Goal: Task Accomplishment & Management: Use online tool/utility

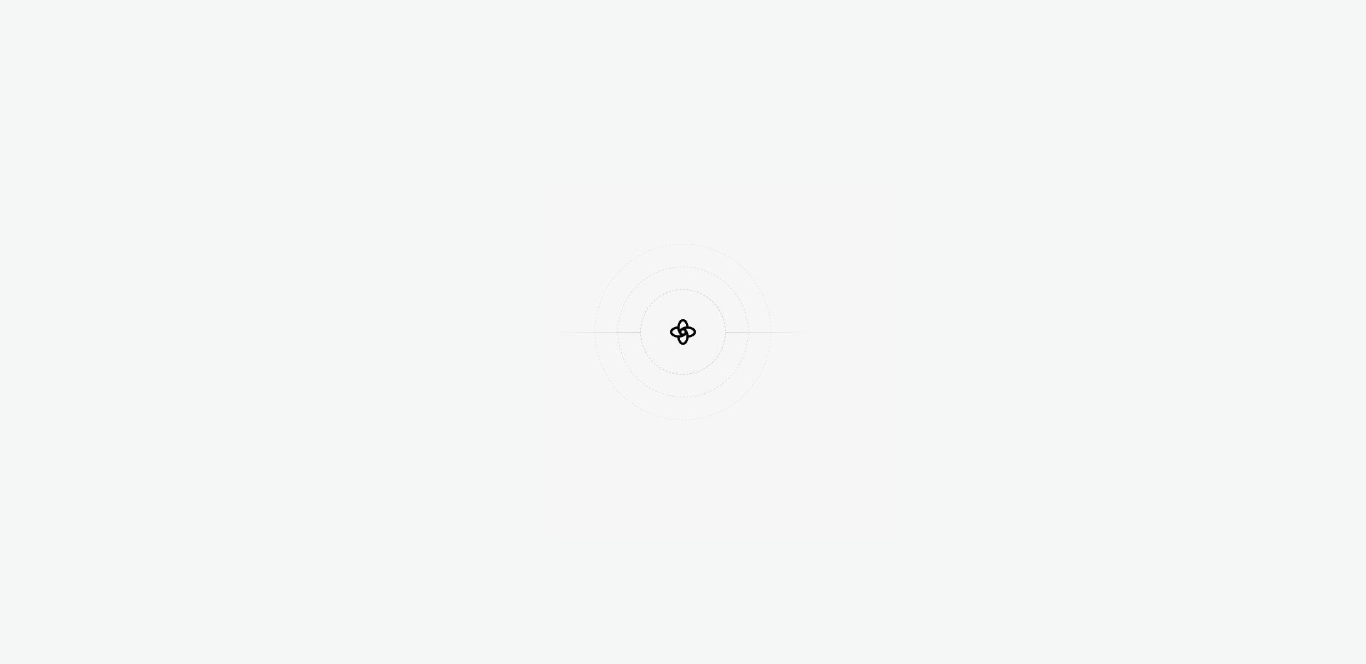
click at [822, 75] on div at bounding box center [683, 332] width 1366 height 664
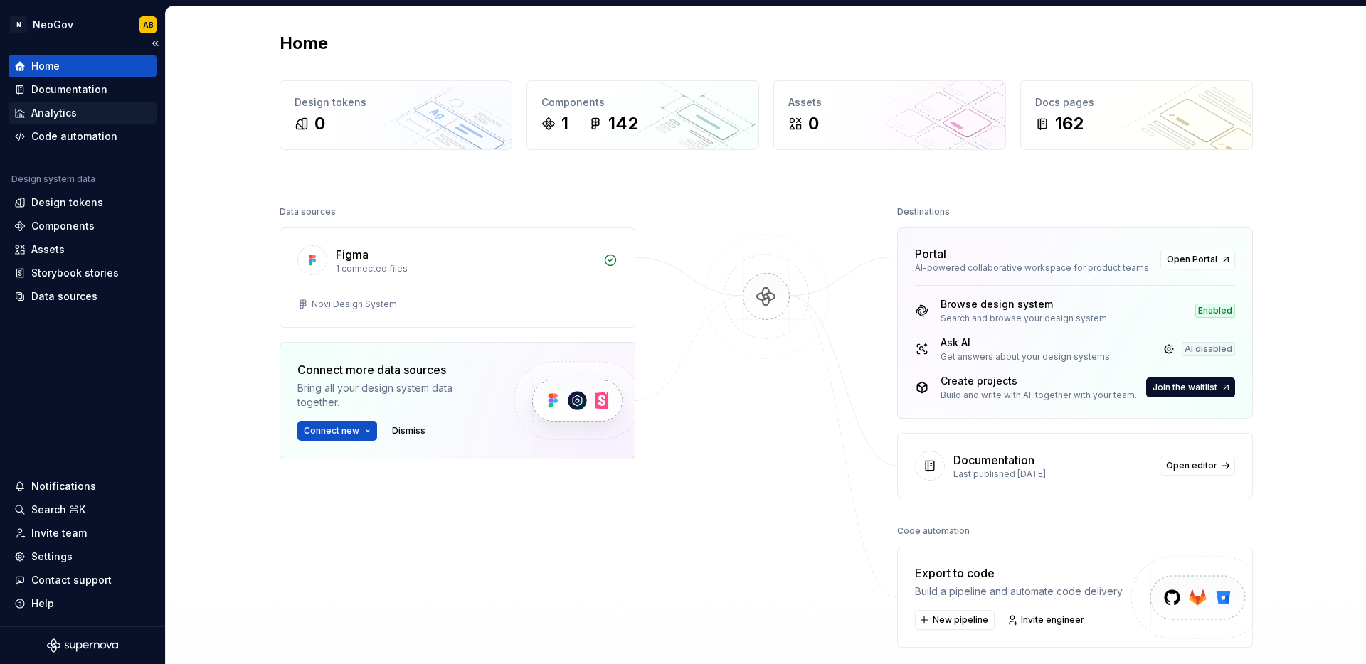
click at [85, 118] on div "Analytics" at bounding box center [82, 113] width 137 height 14
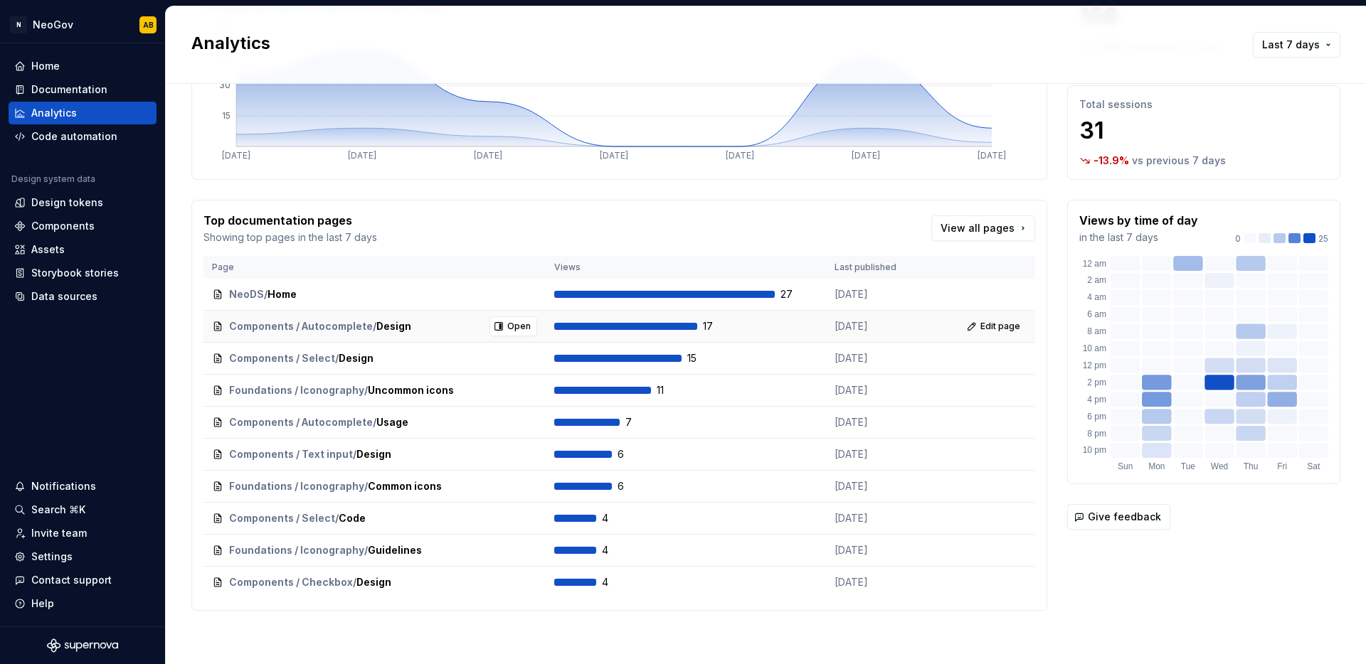
scroll to position [139, 0]
click at [520, 521] on span "Open" at bounding box center [518, 517] width 23 height 11
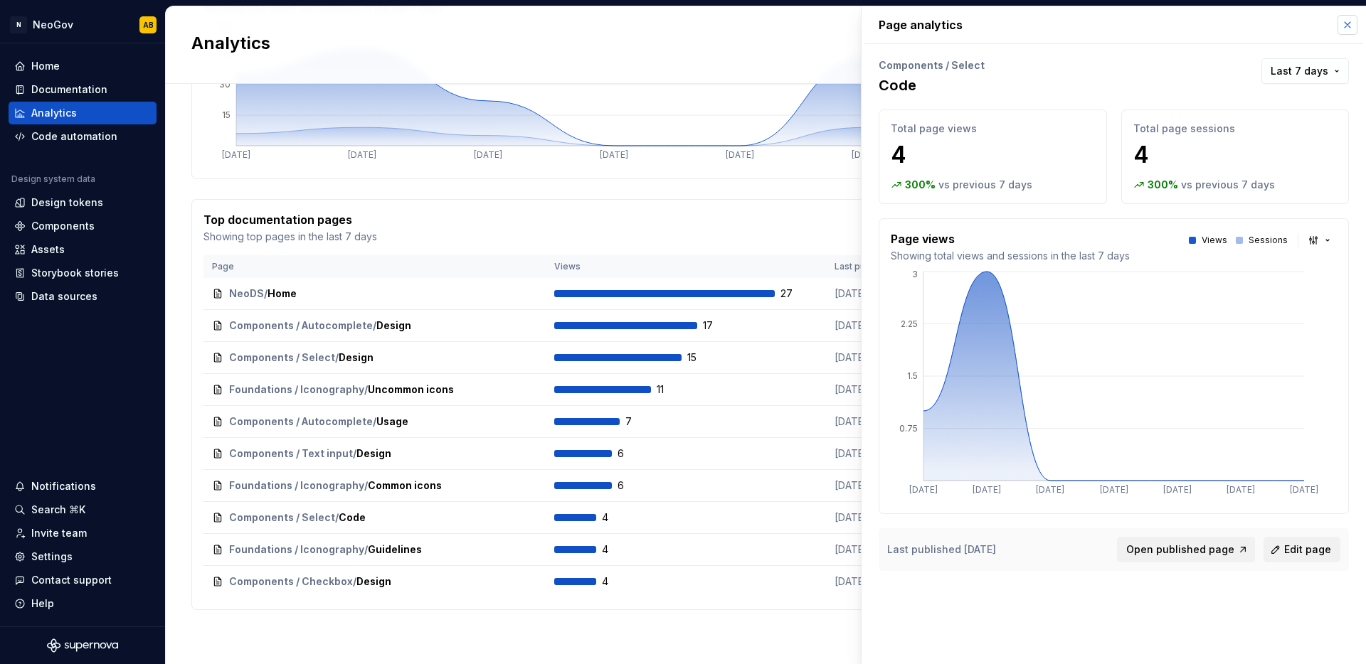
click at [1351, 26] on button "button" at bounding box center [1347, 25] width 20 height 20
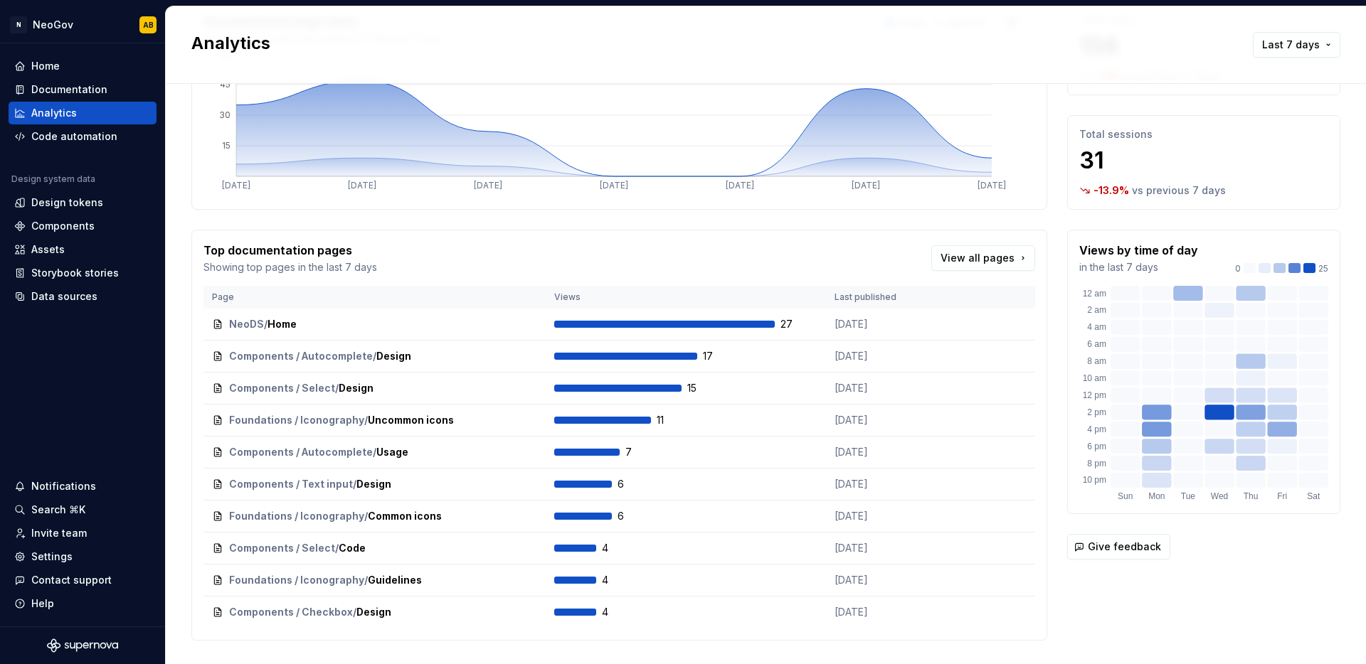
scroll to position [139, 0]
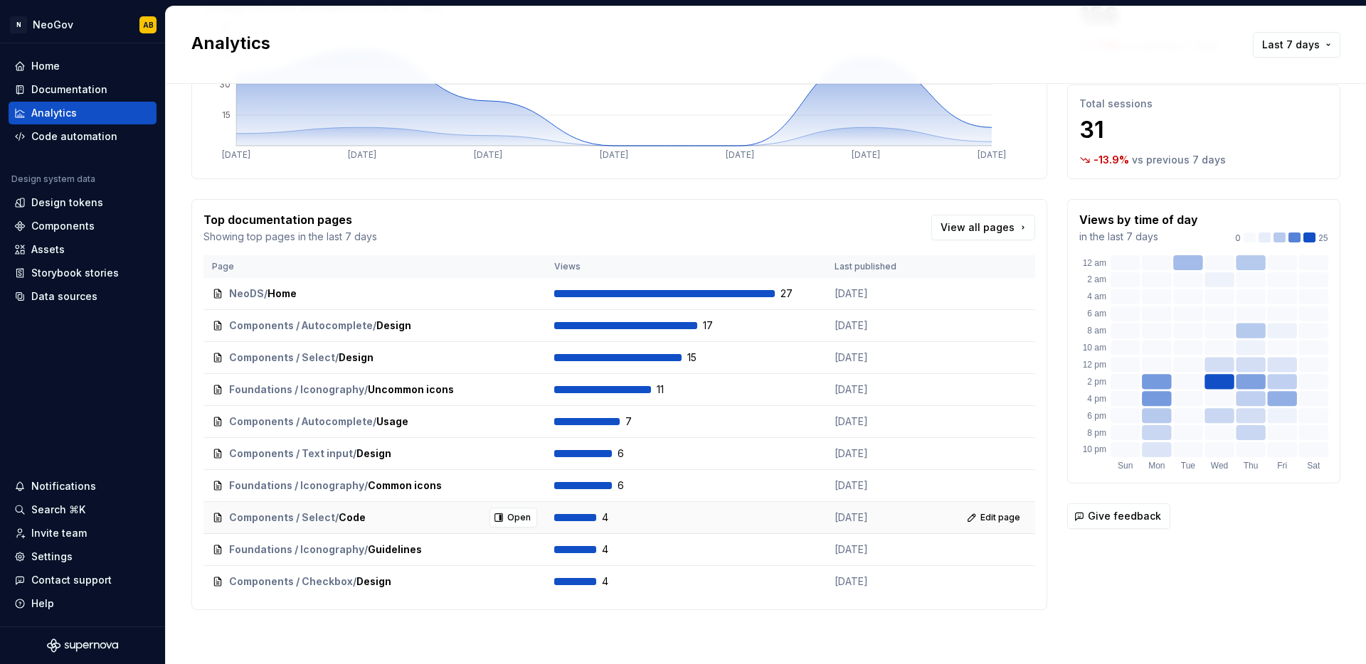
click at [457, 516] on div "Components / Select / Code Open" at bounding box center [374, 518] width 325 height 20
click at [521, 516] on span "Open" at bounding box center [518, 517] width 23 height 11
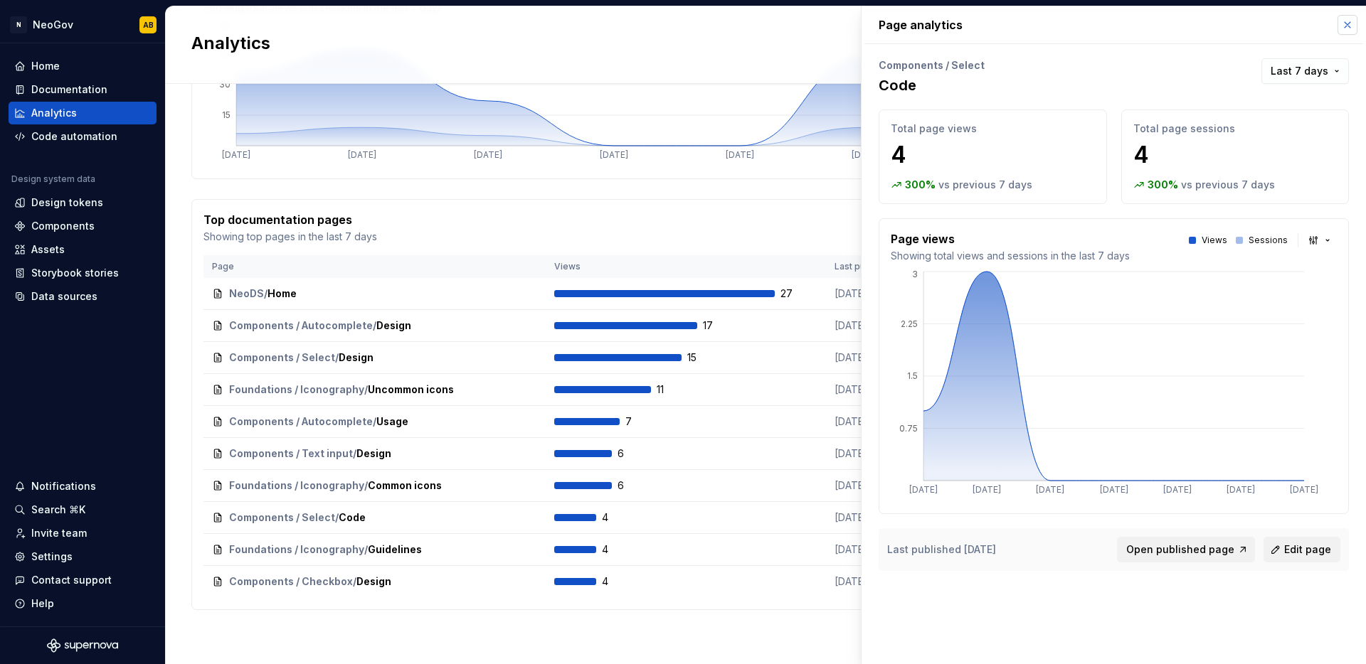
click at [1350, 23] on button "button" at bounding box center [1347, 25] width 20 height 20
